Goal: Task Accomplishment & Management: Use online tool/utility

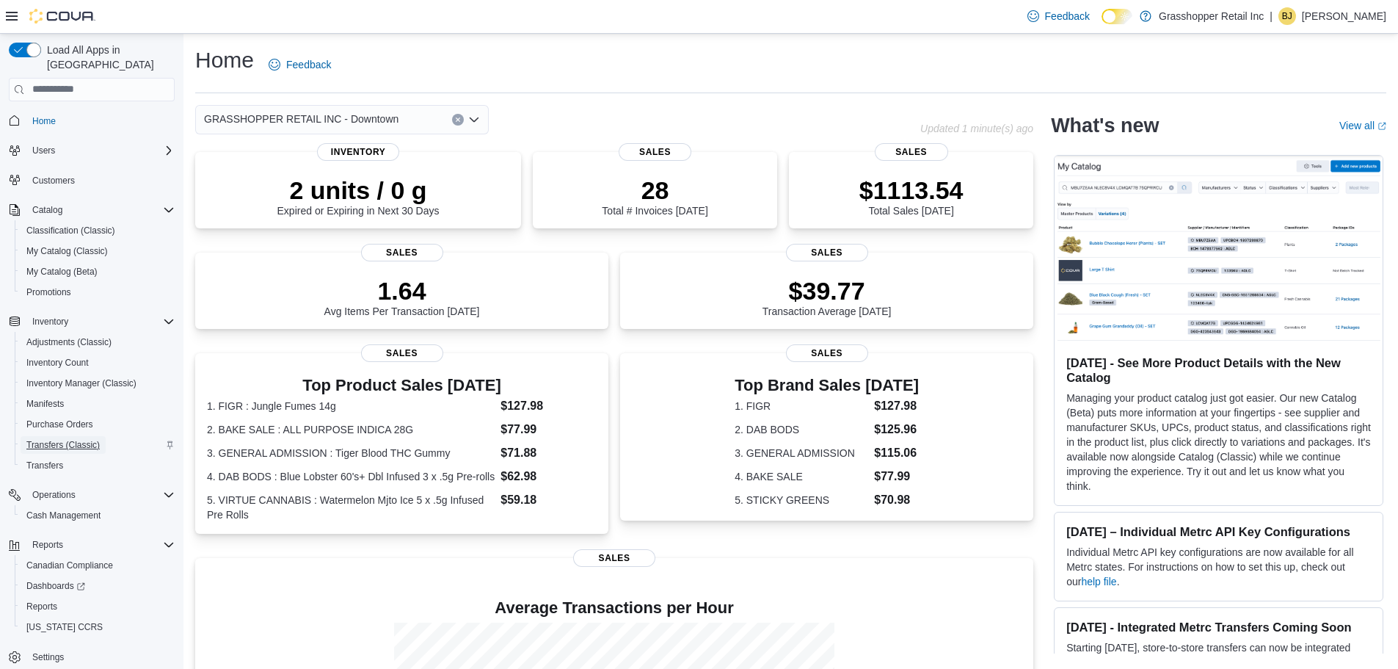
click at [48, 439] on span "Transfers (Classic)" at bounding box center [62, 445] width 73 height 12
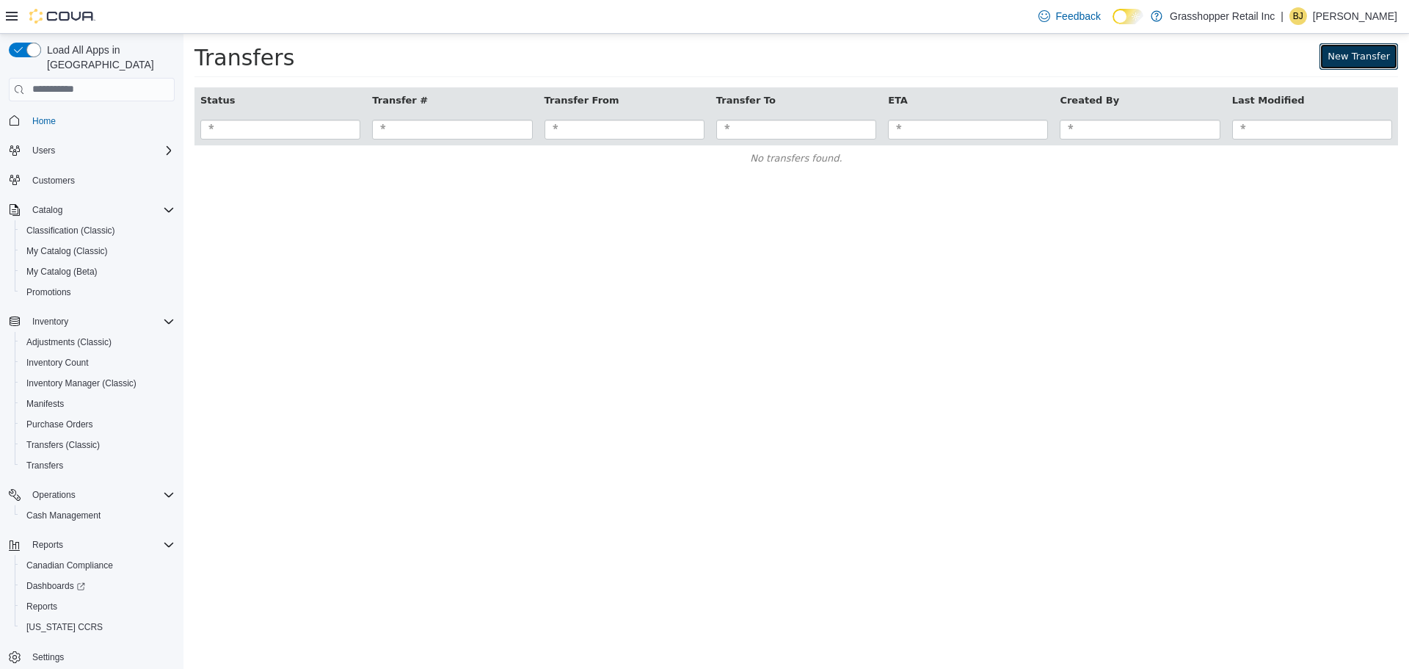
click at [1370, 56] on link "New Transfer" at bounding box center [1359, 56] width 79 height 26
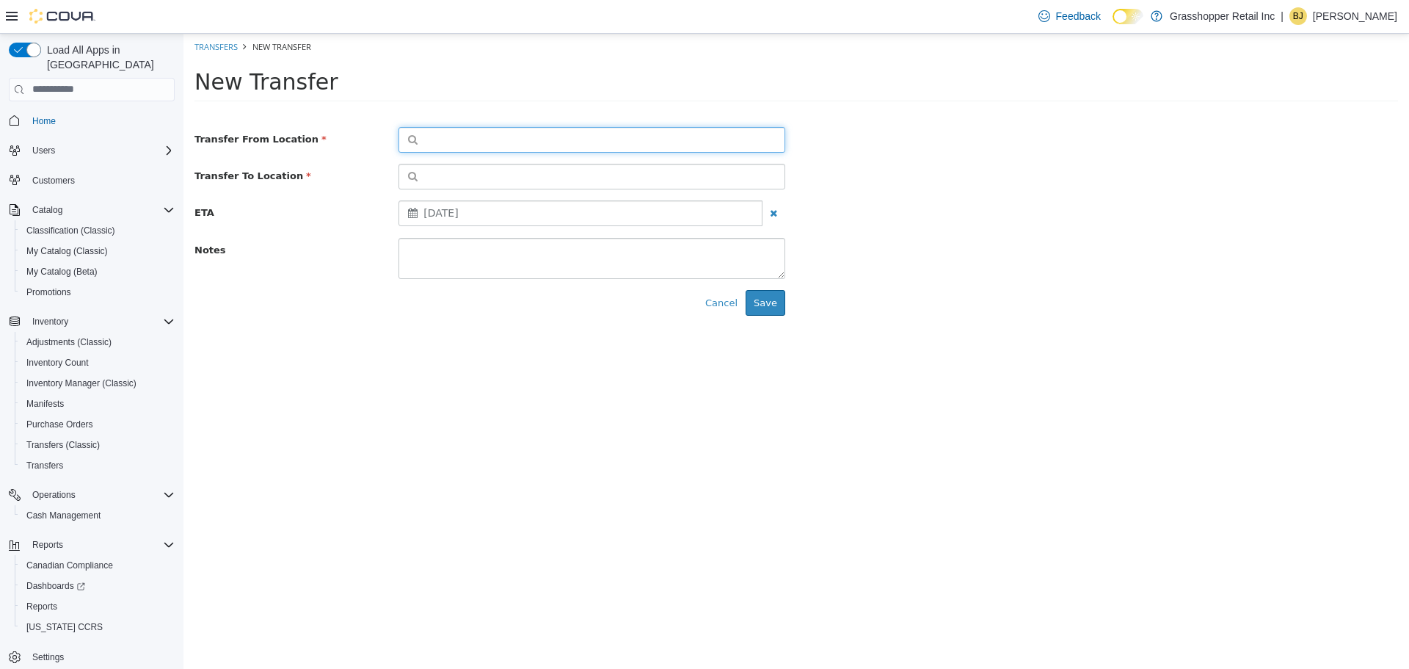
click at [520, 134] on button "button" at bounding box center [591, 139] width 387 height 26
click at [759, 164] on span "or browse" at bounding box center [749, 165] width 72 height 25
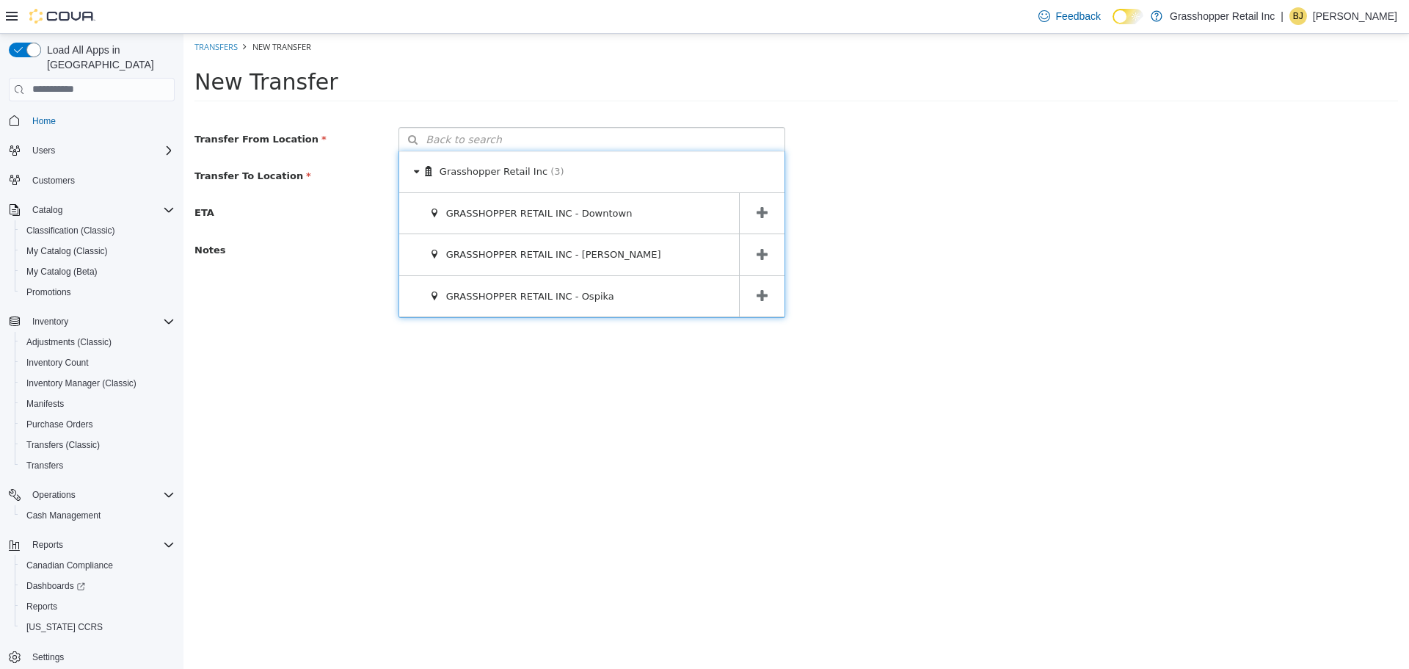
click at [764, 211] on icon at bounding box center [762, 212] width 11 height 14
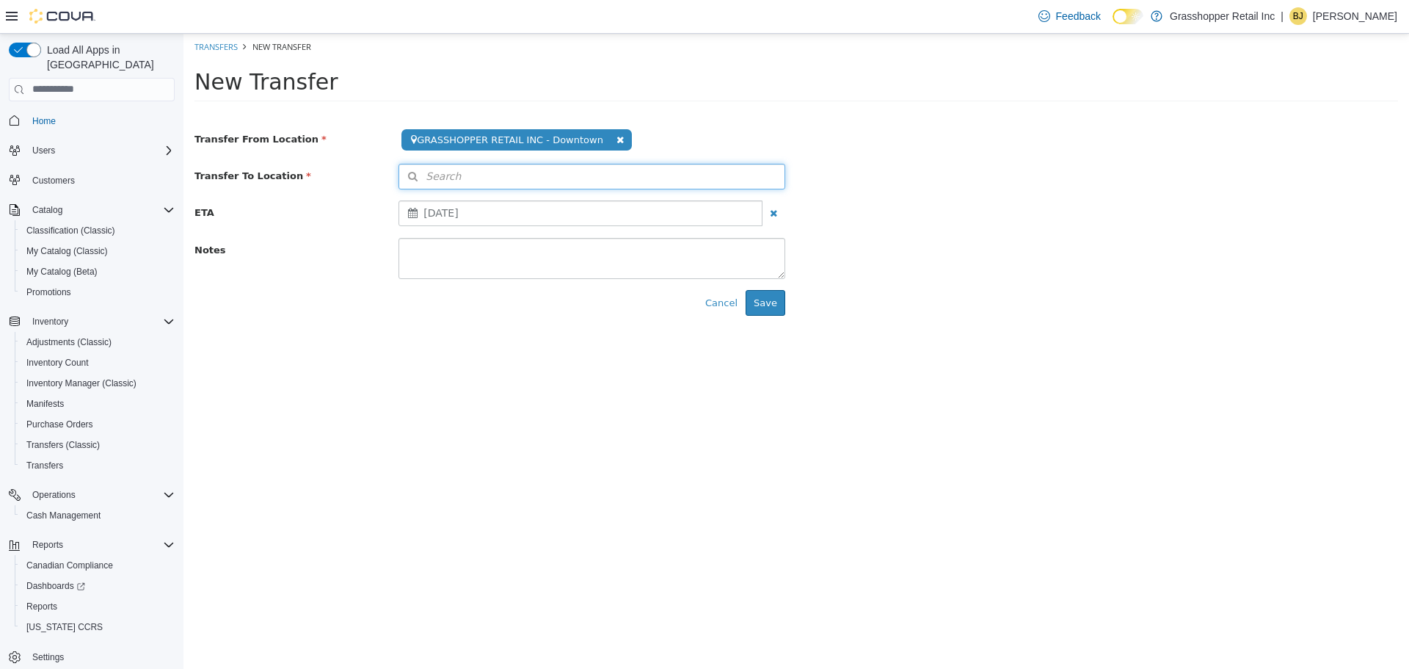
click at [751, 178] on button "Search" at bounding box center [591, 176] width 387 height 26
click at [770, 204] on icon at bounding box center [773, 202] width 10 height 10
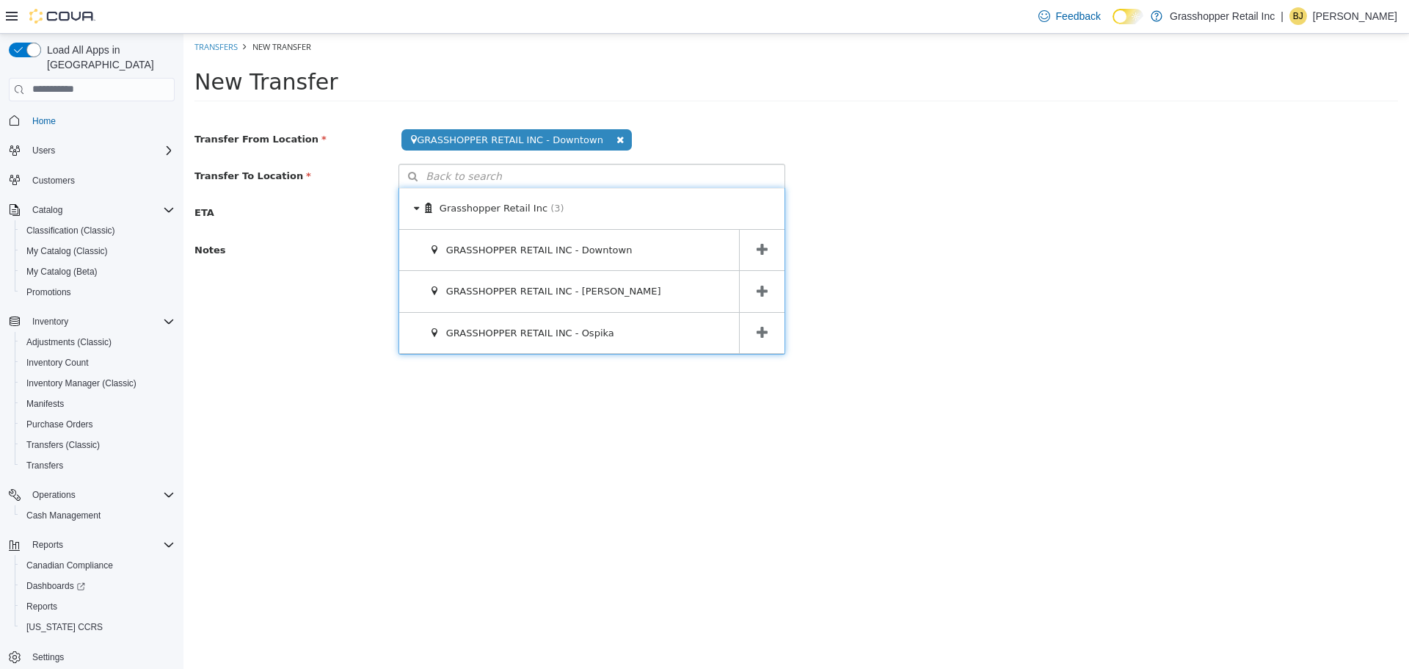
click at [760, 327] on icon at bounding box center [762, 332] width 11 height 14
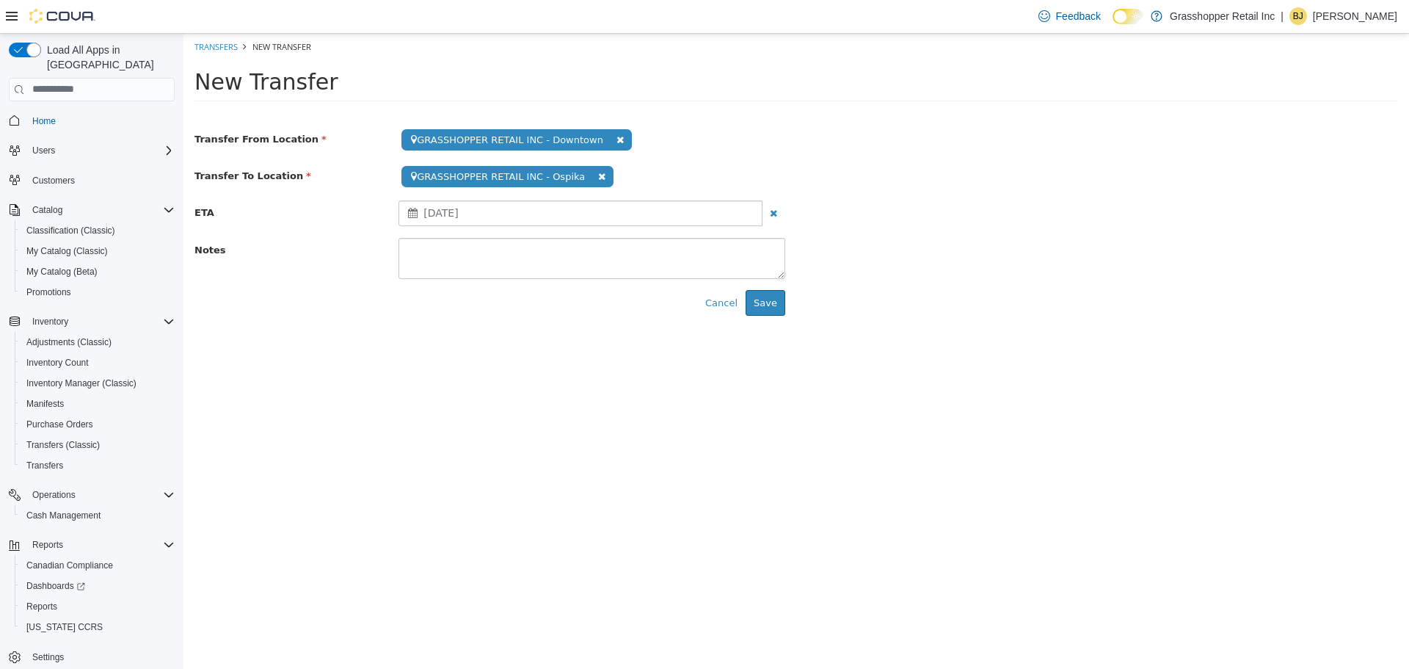
click at [507, 211] on div "[DATE]" at bounding box center [580, 213] width 364 height 26
click at [495, 248] on textarea at bounding box center [591, 257] width 387 height 41
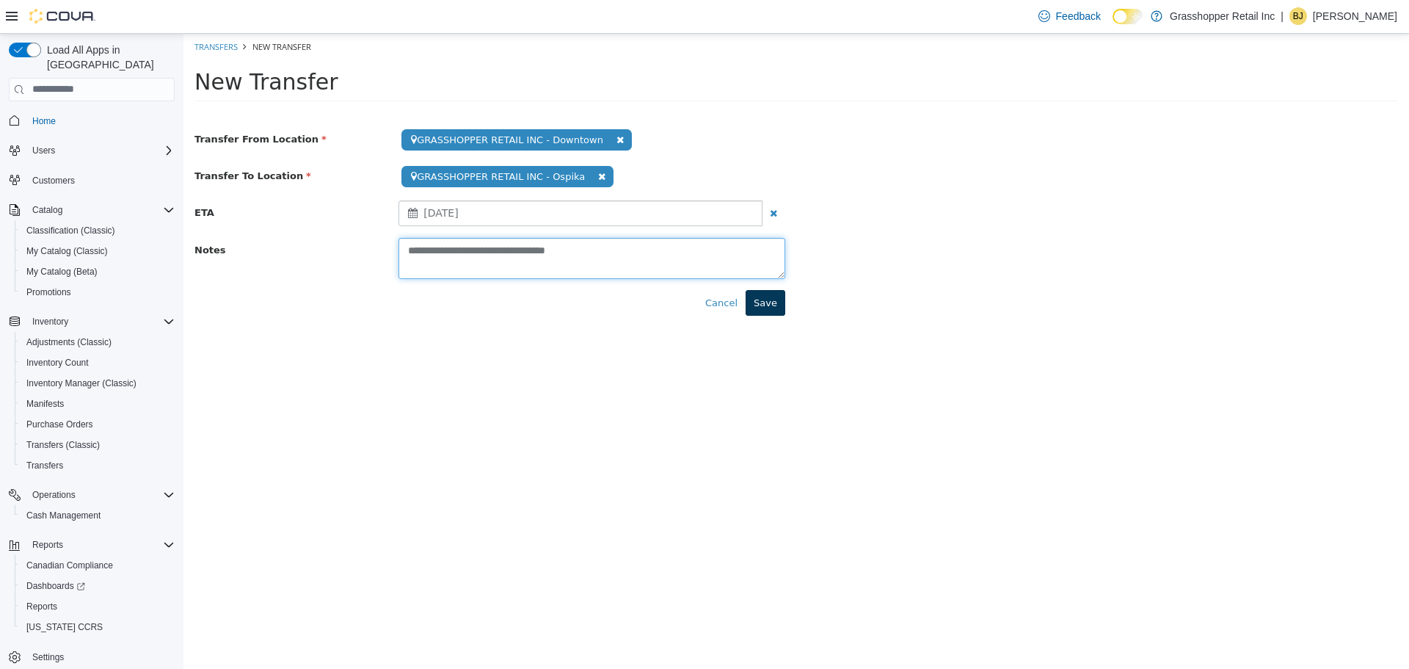
type textarea "**********"
click at [781, 297] on button "Save" at bounding box center [766, 302] width 40 height 26
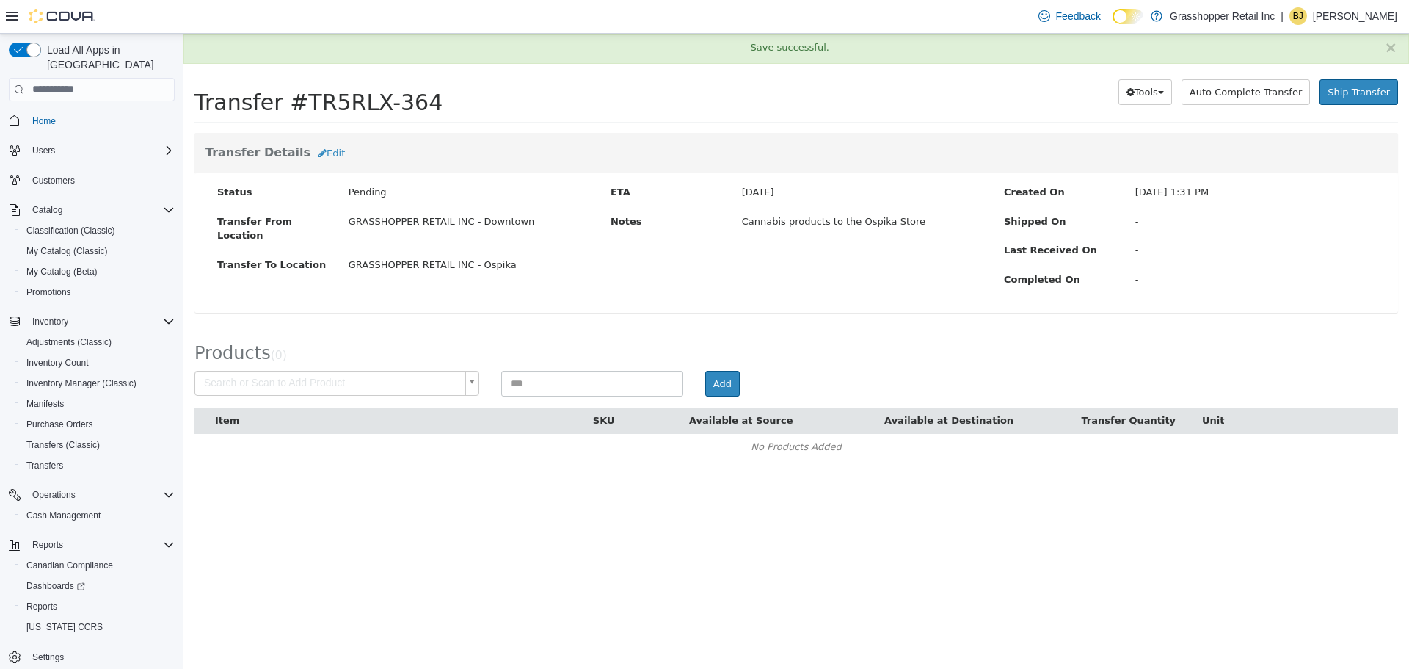
click at [381, 377] on body "× Save successful. Transfers TR5RLX-364 Transfer #TR5RLX-364 Preparing Download…" at bounding box center [796, 253] width 1226 height 441
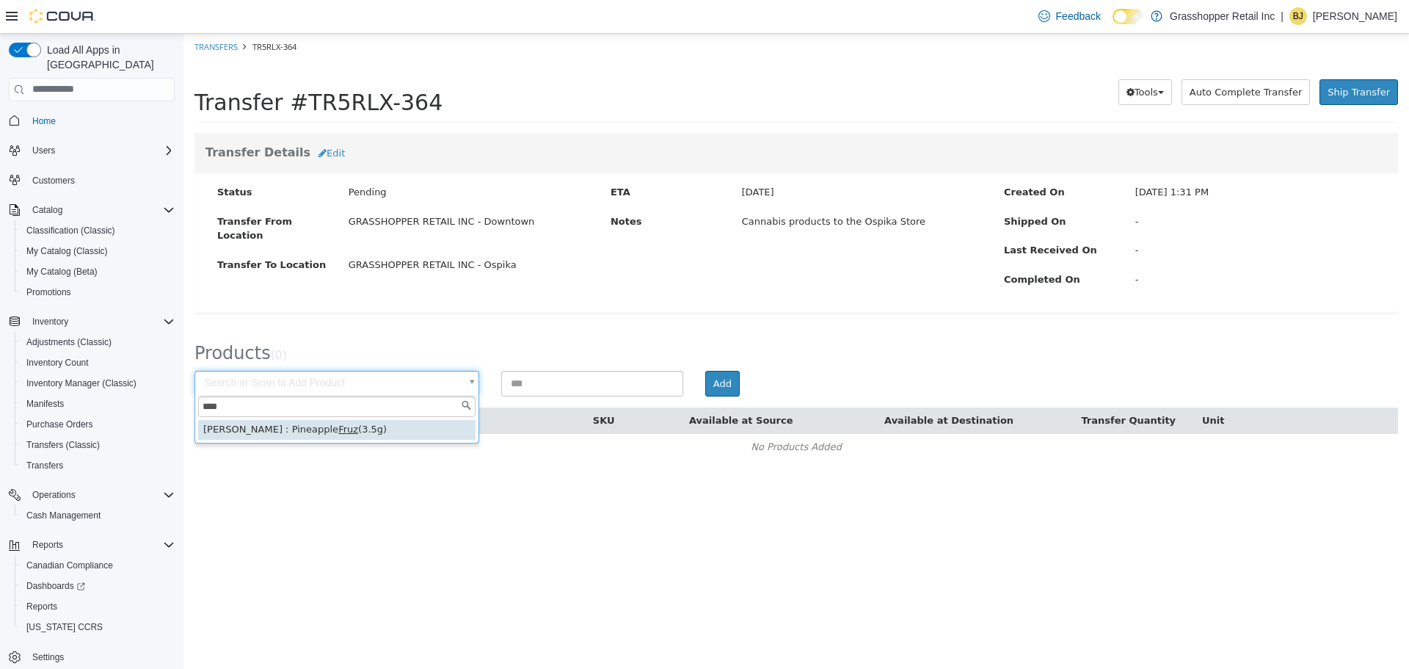
type input "****"
type input "**********"
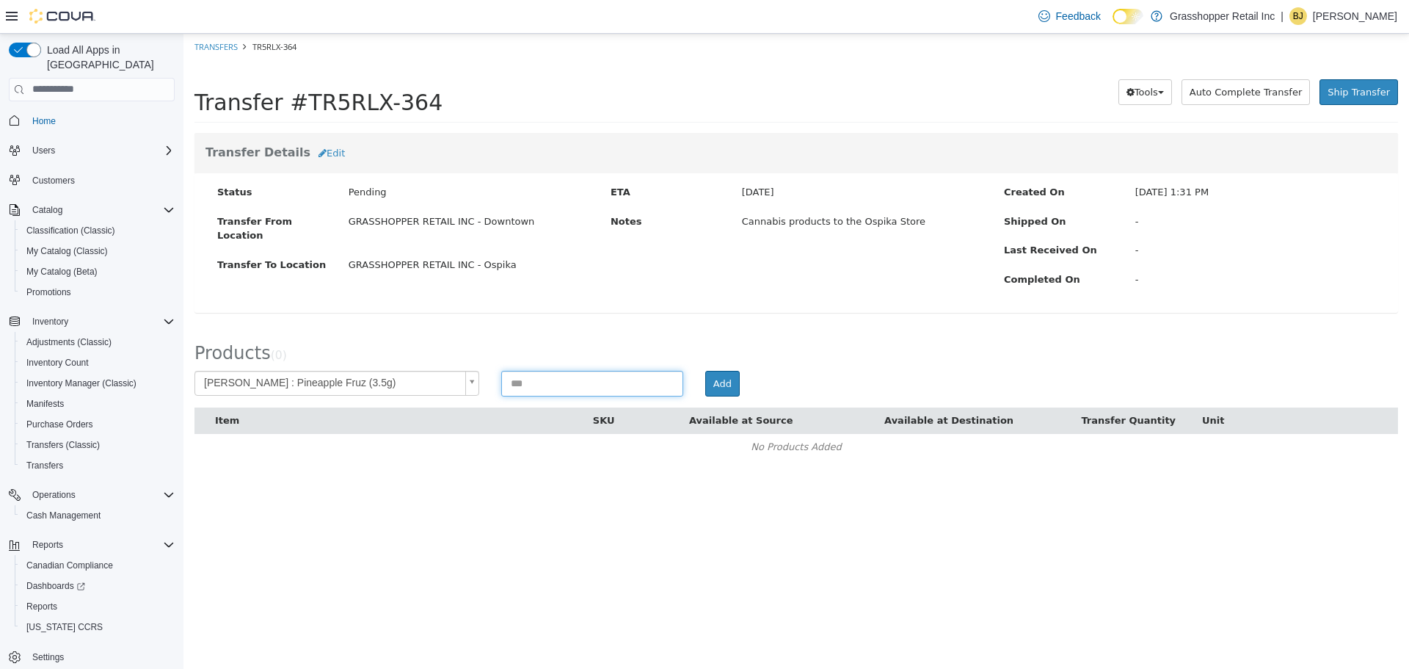
click at [608, 376] on input at bounding box center [592, 383] width 182 height 26
type input "*"
click at [731, 381] on button "Add" at bounding box center [722, 383] width 34 height 26
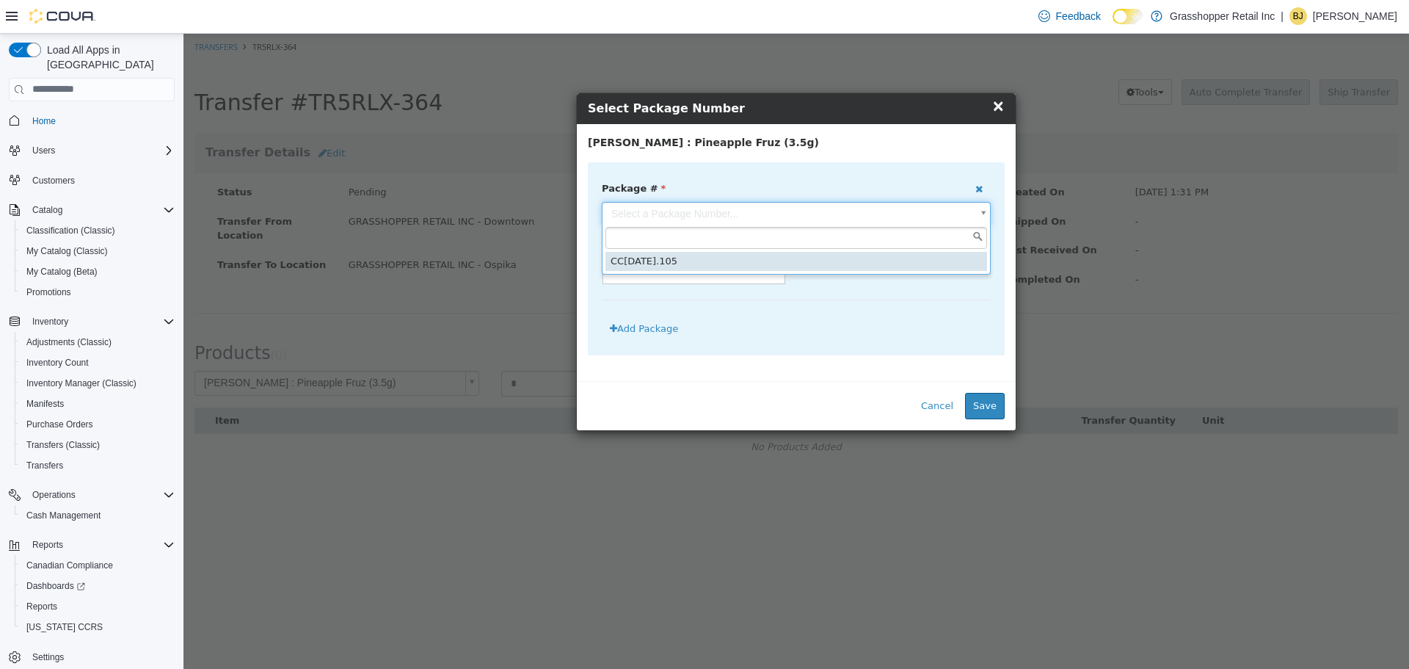
click at [717, 209] on body "**********" at bounding box center [796, 253] width 1226 height 441
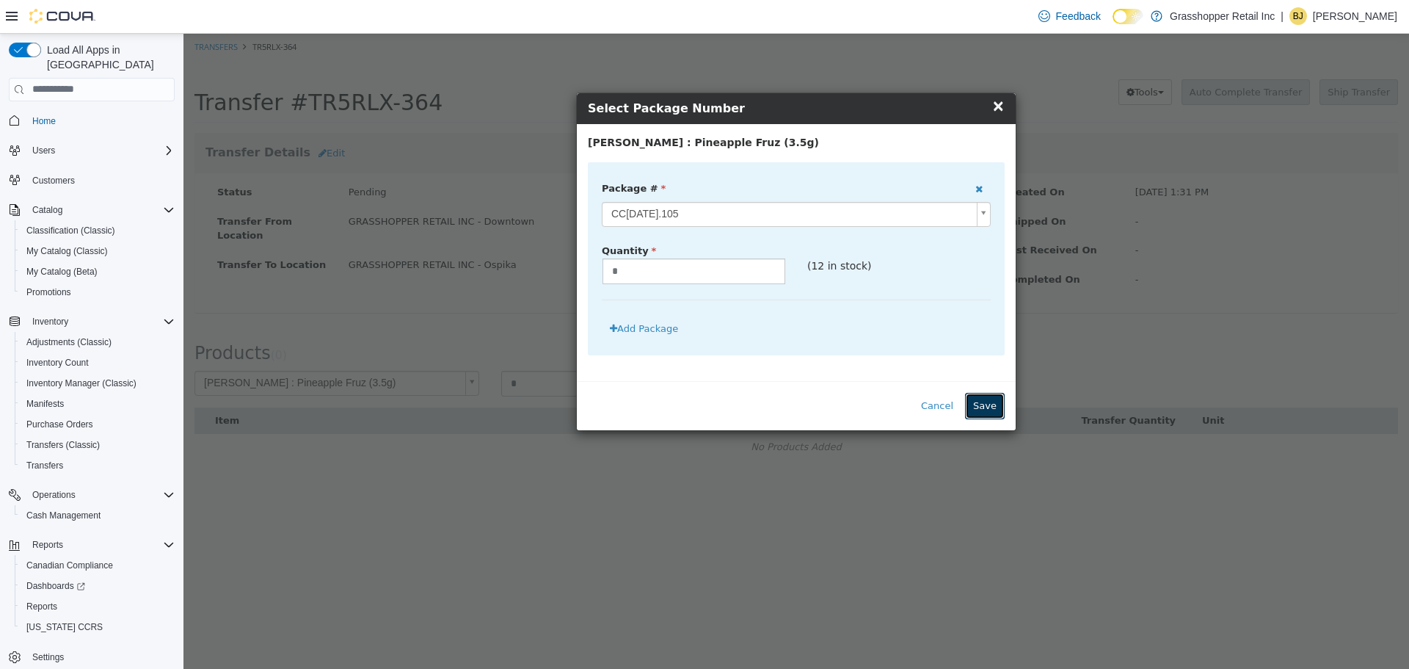
click at [982, 402] on button "Save" at bounding box center [985, 405] width 40 height 26
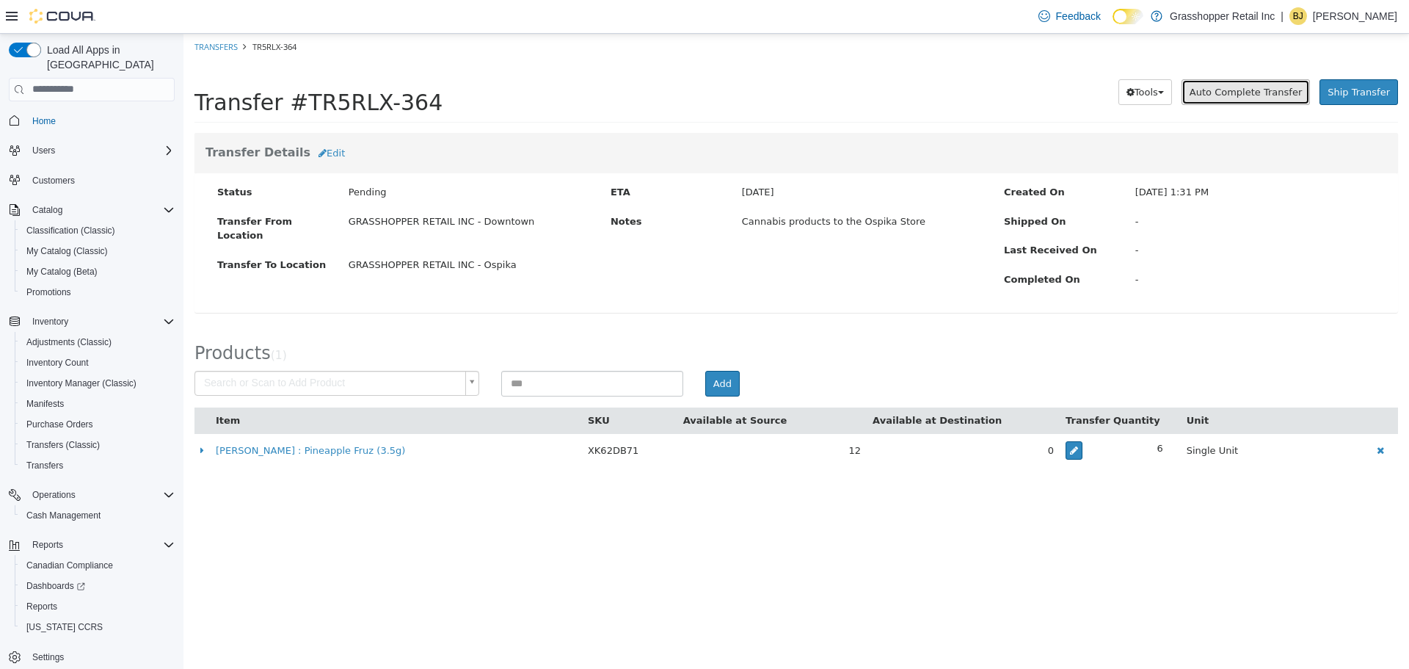
click at [1230, 86] on span "Auto Complete Transfer" at bounding box center [1246, 91] width 112 height 11
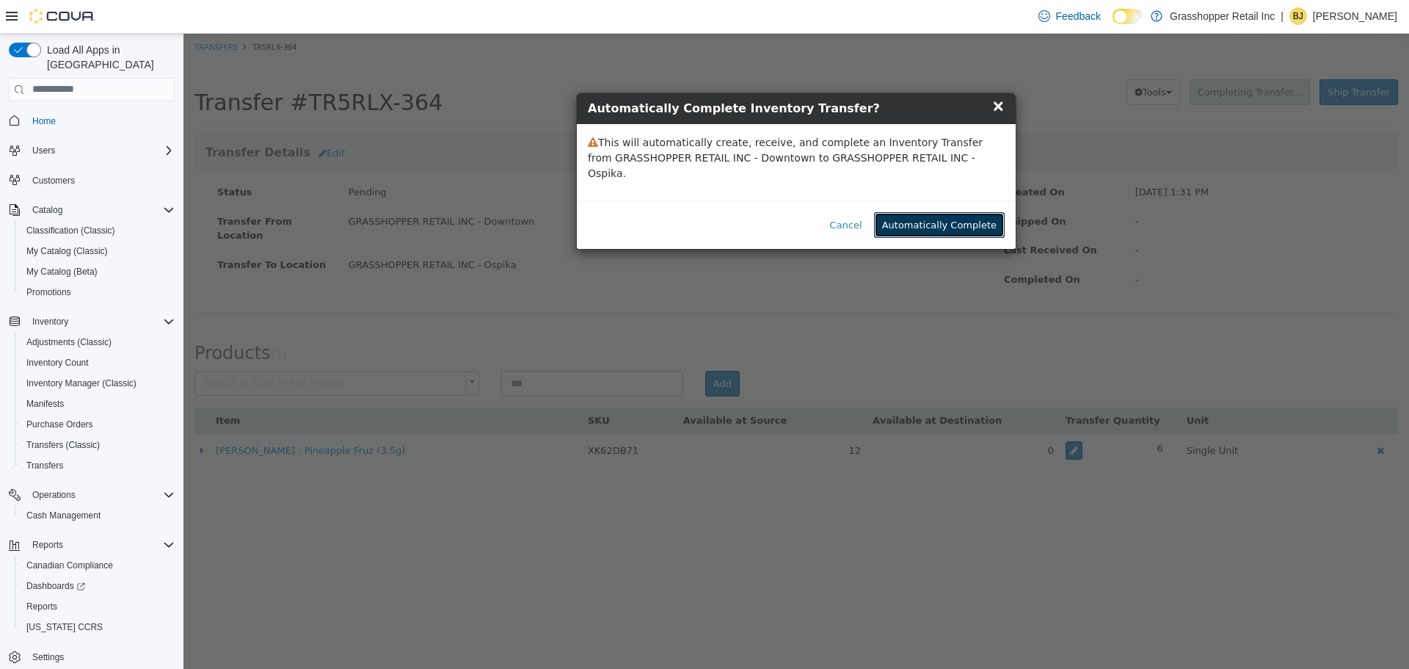
click at [934, 213] on button "Automatically Complete" at bounding box center [939, 224] width 131 height 26
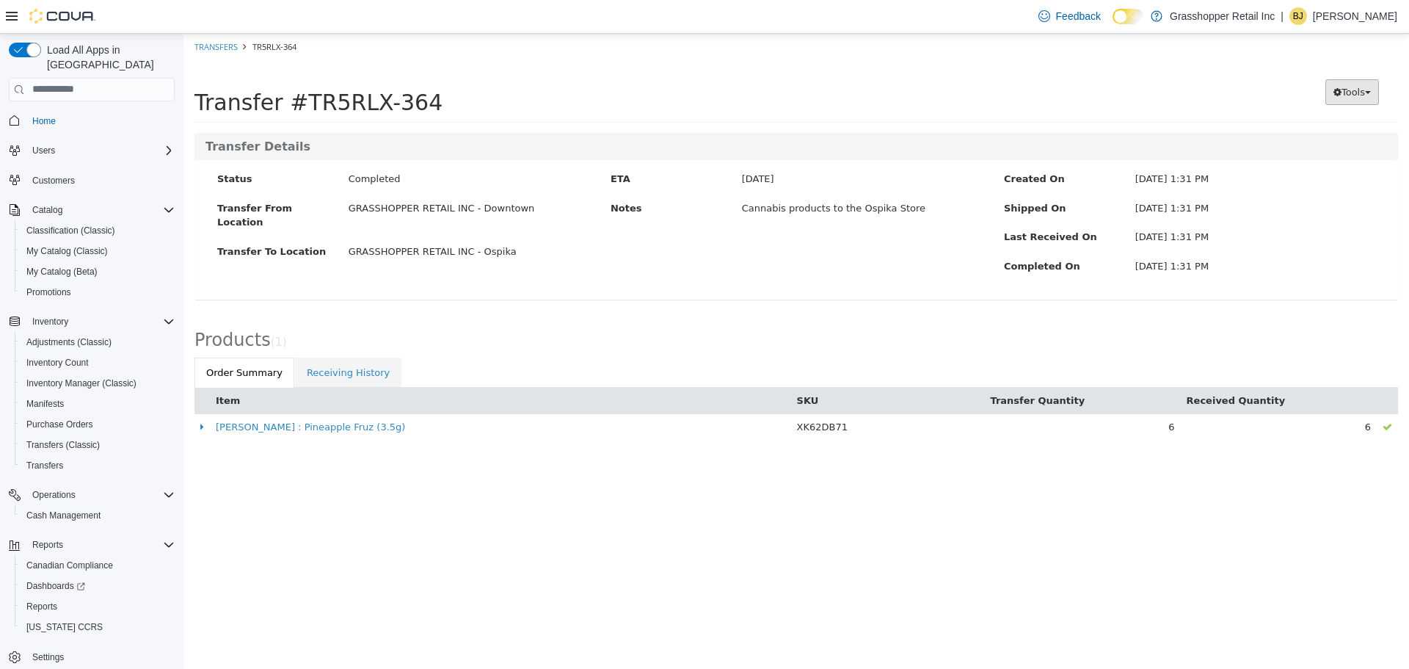
click at [1361, 90] on span "Tools" at bounding box center [1353, 91] width 23 height 11
click at [1320, 120] on span "PDF Download" at bounding box center [1314, 120] width 74 height 12
click at [1336, 13] on p "[PERSON_NAME]" at bounding box center [1355, 16] width 84 height 18
click at [1281, 141] on button "Sign Out" at bounding box center [1323, 142] width 135 height 23
